Goal: Task Accomplishment & Management: Manage account settings

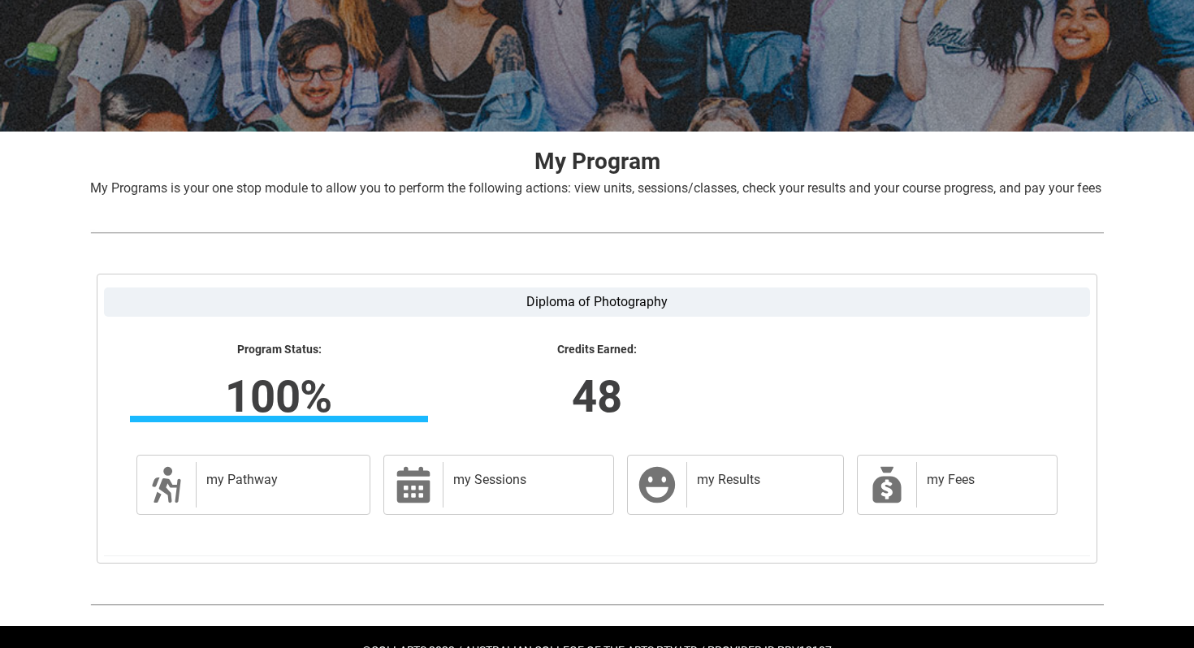
scroll to position [257, 0]
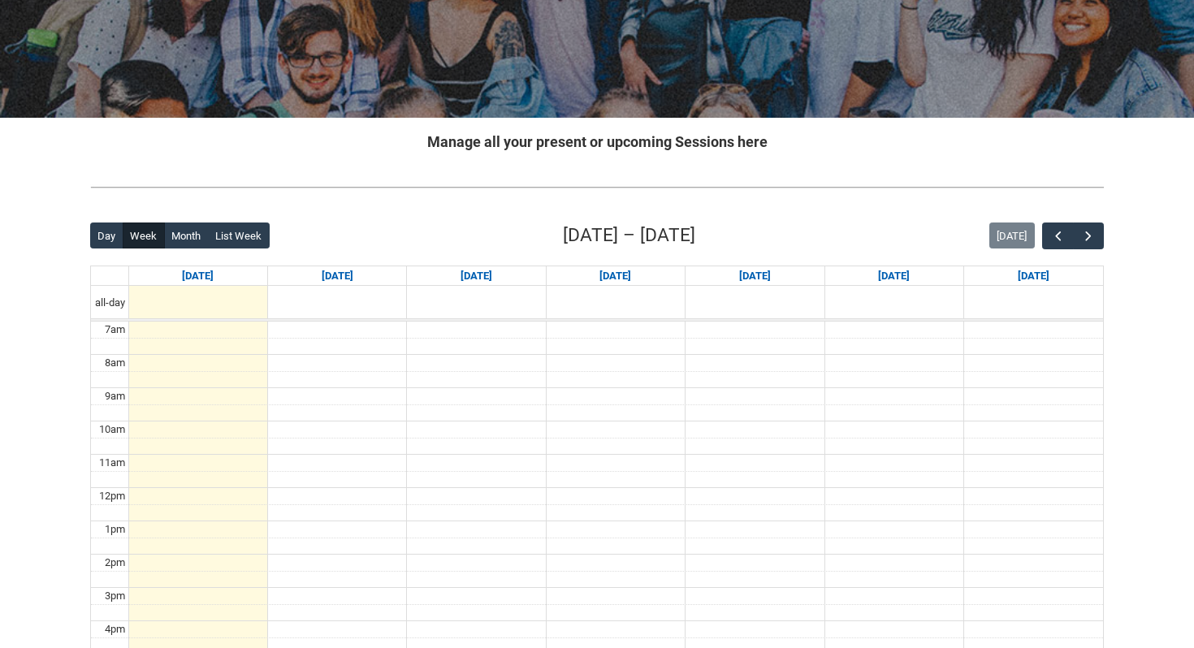
scroll to position [252, 0]
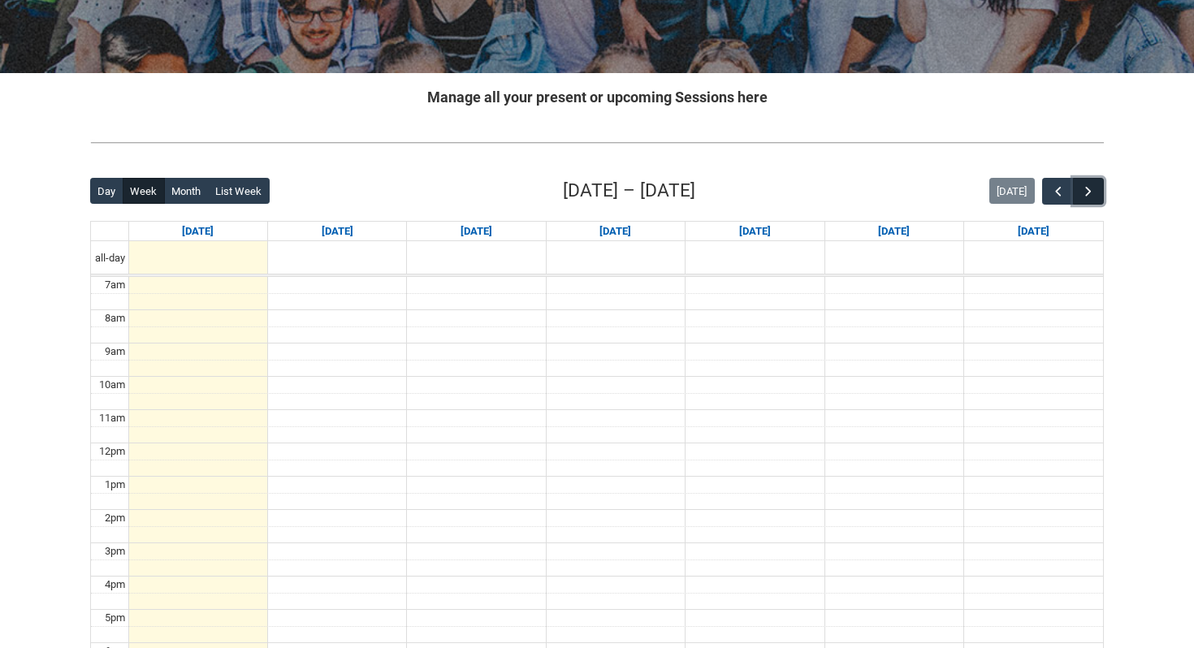
click at [1084, 196] on span "button" at bounding box center [1088, 191] width 16 height 16
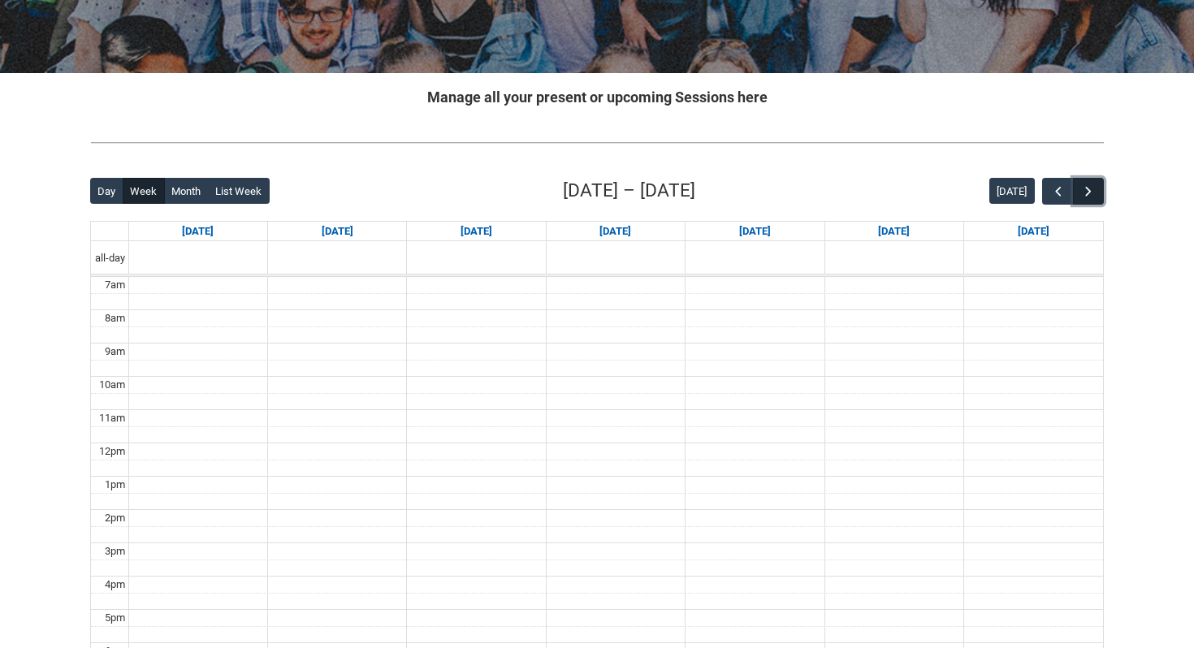
click at [1084, 196] on span "button" at bounding box center [1088, 191] width 16 height 16
click at [1042, 187] on button "button" at bounding box center [1057, 191] width 31 height 27
click at [1051, 194] on span "button" at bounding box center [1058, 191] width 16 height 16
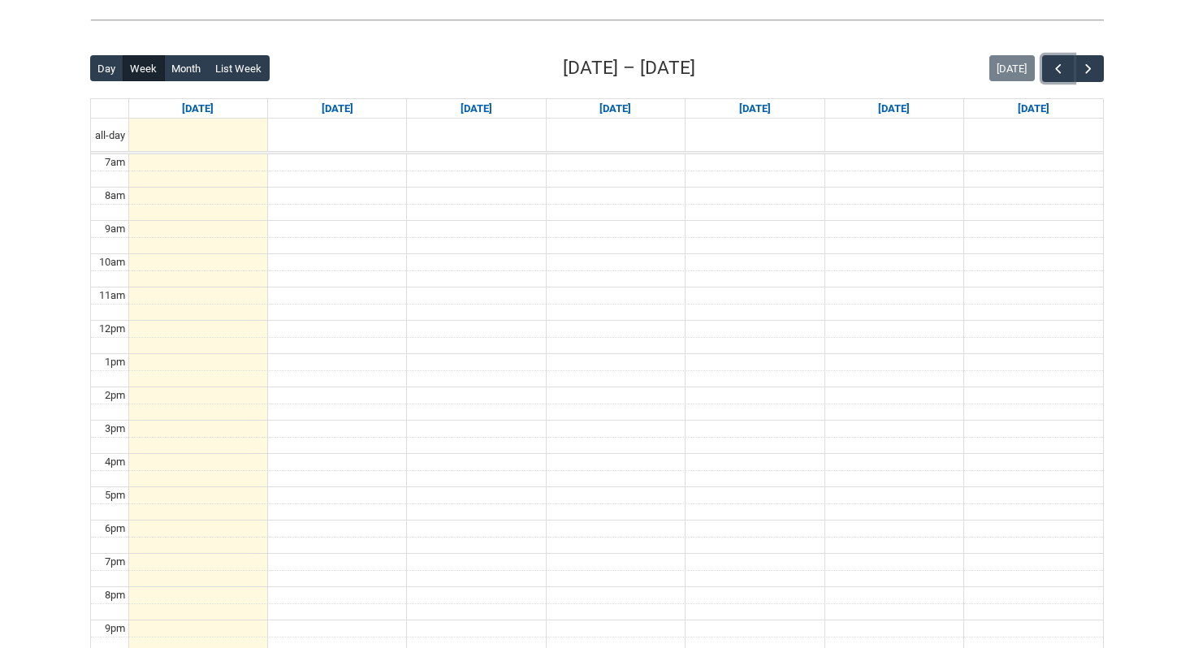
scroll to position [398, 0]
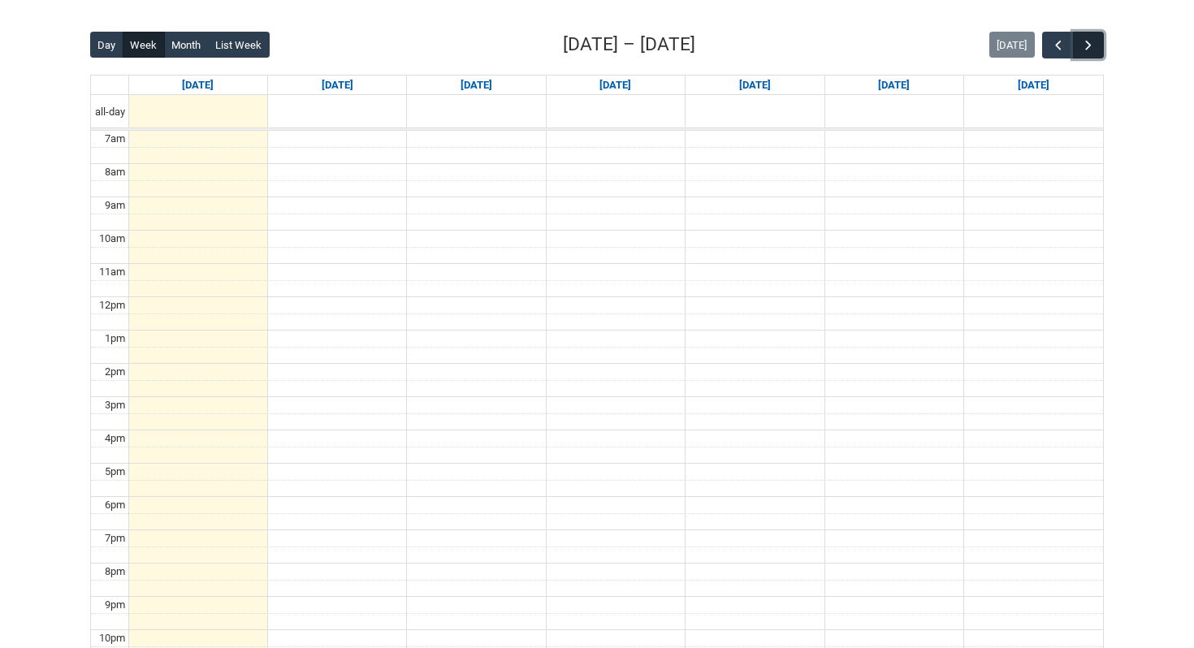
click at [1091, 46] on span "button" at bounding box center [1088, 45] width 16 height 16
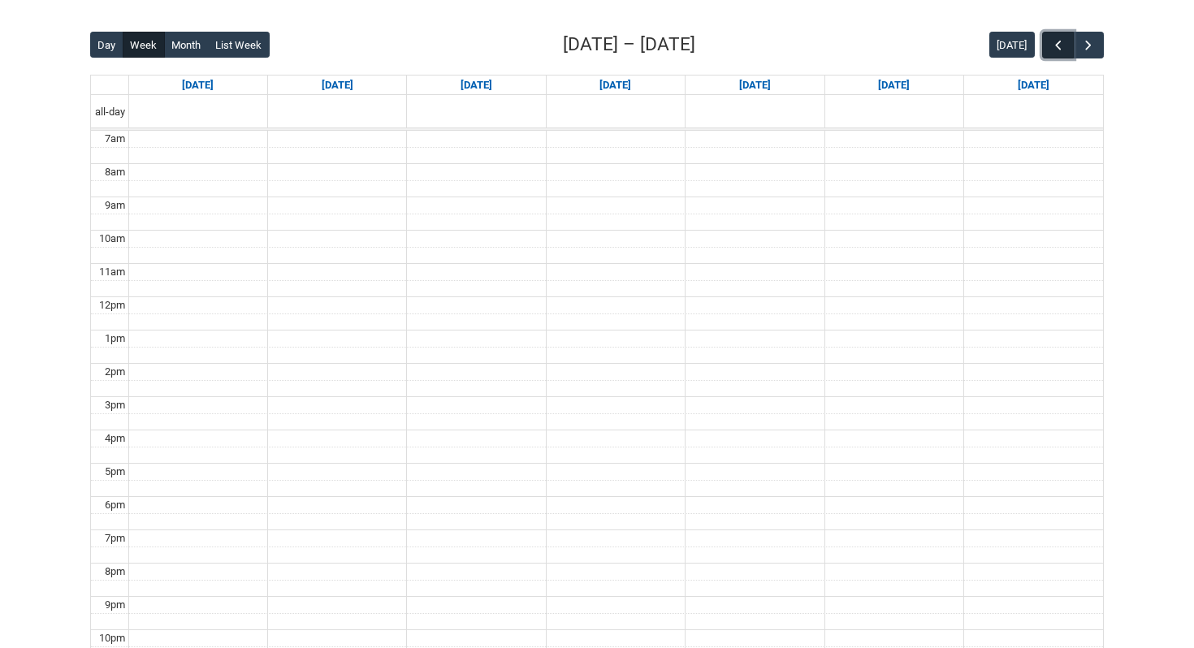
click at [1054, 48] on span "button" at bounding box center [1058, 45] width 16 height 16
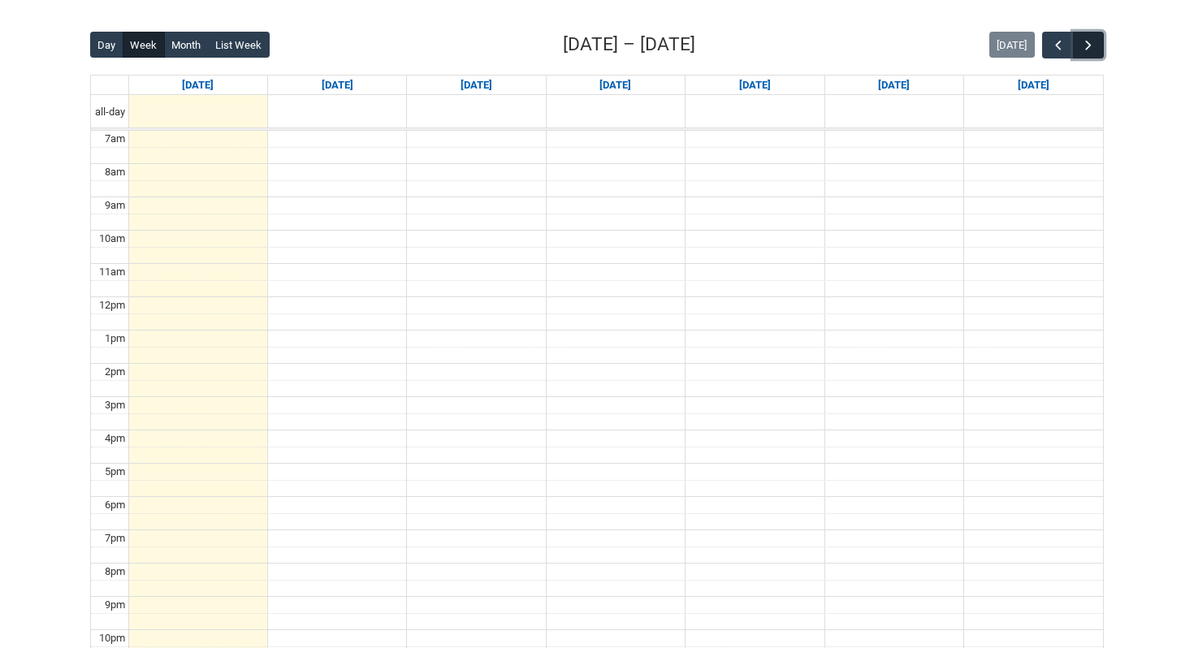
click at [1090, 50] on span "button" at bounding box center [1088, 45] width 16 height 16
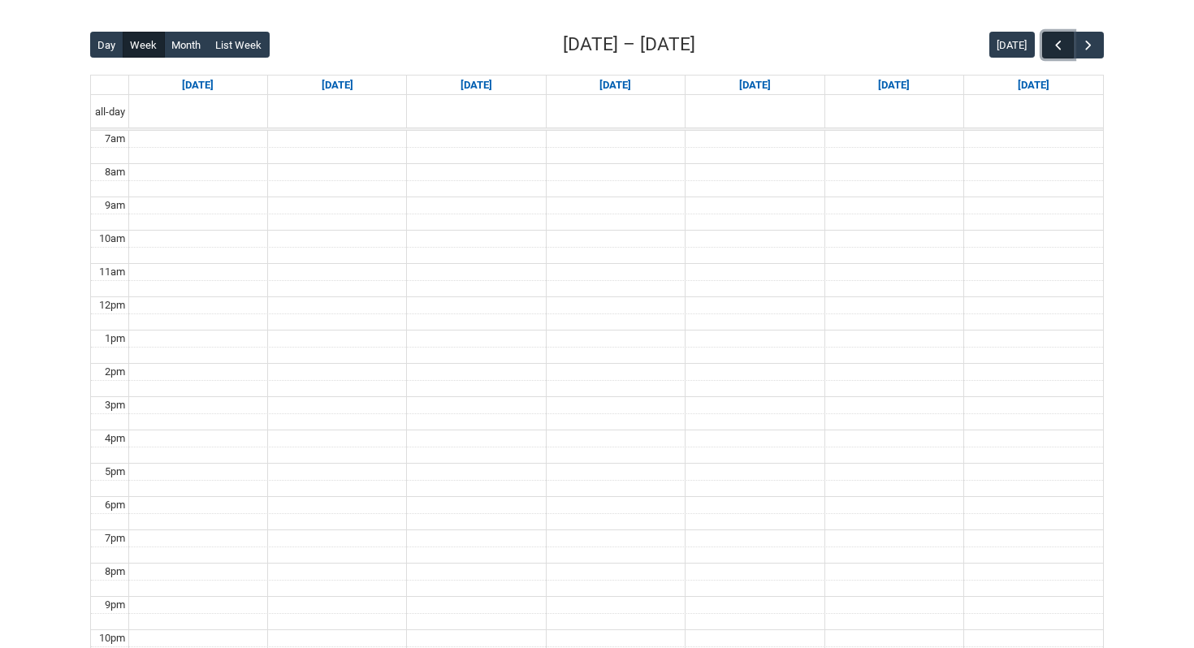
click at [1056, 44] on span "button" at bounding box center [1058, 45] width 16 height 16
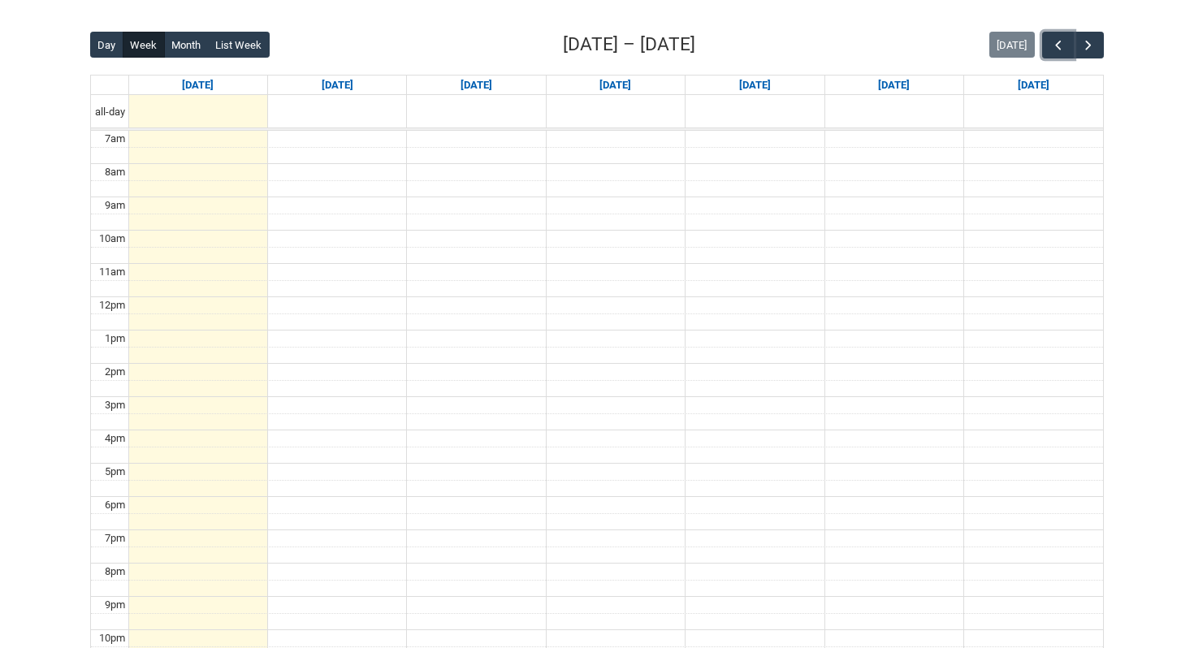
scroll to position [0, 0]
